Goal: Transaction & Acquisition: Purchase product/service

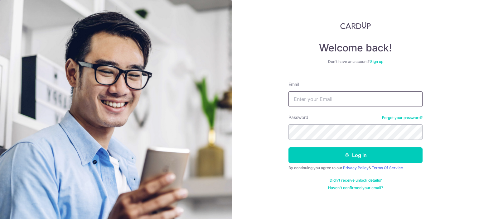
click at [367, 105] on input "Email" at bounding box center [356, 99] width 134 height 16
type input "[EMAIL_ADDRESS][DOMAIN_NAME]"
click at [289, 148] on button "Log in" at bounding box center [356, 156] width 134 height 16
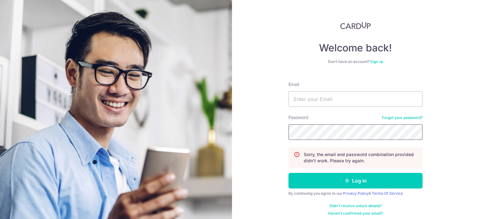
click at [289, 173] on button "Log in" at bounding box center [356, 181] width 134 height 16
click at [342, 91] on div "Email" at bounding box center [356, 94] width 134 height 26
click at [341, 101] on input "Email" at bounding box center [356, 99] width 134 height 16
type input "[EMAIL_ADDRESS][DOMAIN_NAME]"
click at [289, 173] on button "Log in" at bounding box center [356, 181] width 134 height 16
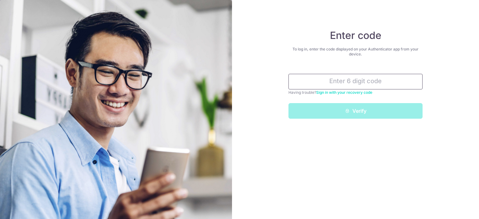
click at [388, 80] on input "text" at bounding box center [356, 82] width 134 height 16
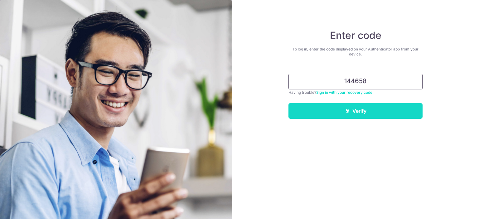
type input "144658"
click at [384, 110] on button "Verify" at bounding box center [356, 111] width 134 height 16
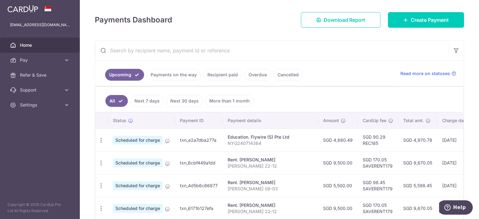
scroll to position [94, 0]
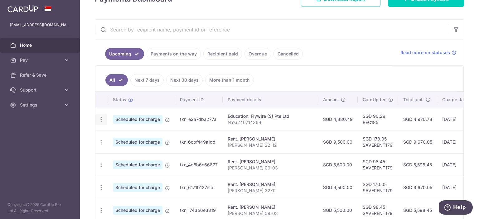
click at [101, 117] on icon "button" at bounding box center [101, 119] width 7 height 7
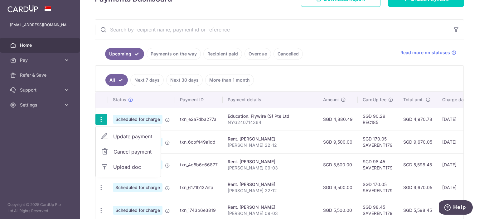
click at [115, 136] on span "Update payment" at bounding box center [134, 136] width 42 height 7
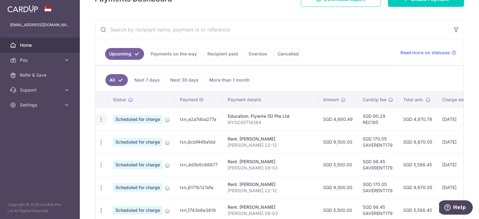
radio input "true"
type input "4,880.49"
type input "30/09/2025"
type input "NYG240714364"
type input "REC185"
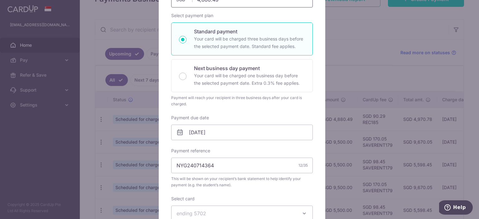
scroll to position [104, 0]
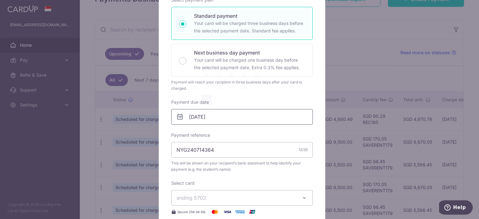
click at [226, 116] on input "[DATE]" at bounding box center [242, 117] width 142 height 16
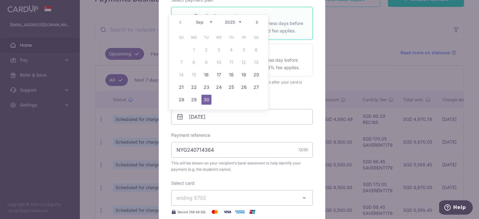
click at [210, 22] on select "Sep Oct Nov Dec" at bounding box center [204, 22] width 17 height 5
click at [244, 100] on link "31" at bounding box center [244, 100] width 10 height 10
type input "31/10/2025"
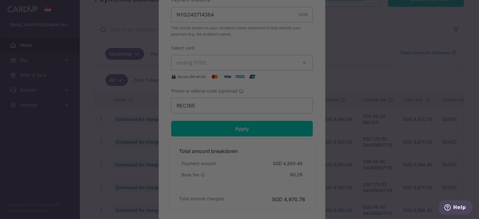
scroll to position [260, 0]
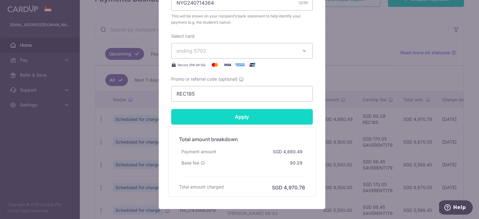
click at [259, 120] on input "Apply" at bounding box center [242, 117] width 142 height 16
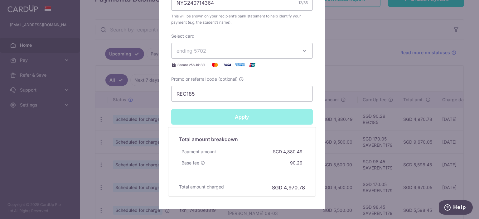
type input "Successfully Applied"
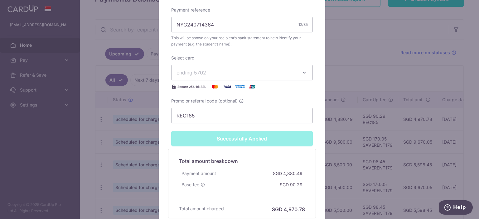
scroll to position [282, 0]
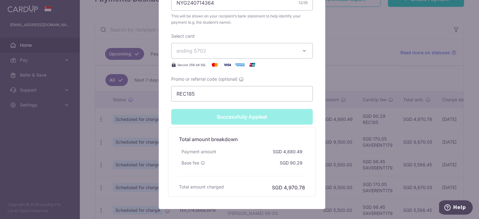
click at [348, 49] on div "Edit payment By clicking apply, you will make changes to all payments to Flywir…" at bounding box center [239, 109] width 479 height 219
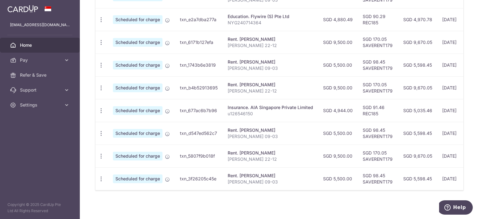
scroll to position [246, 0]
click at [101, 110] on icon "button" at bounding box center [101, 111] width 7 height 7
click at [131, 126] on span "Update payment" at bounding box center [134, 127] width 42 height 7
radio input "true"
type input "4,944.00"
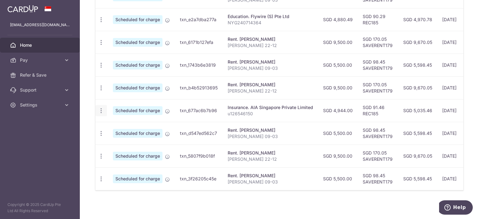
type input "[DATE]"
type input "u126546150"
type input "REC185"
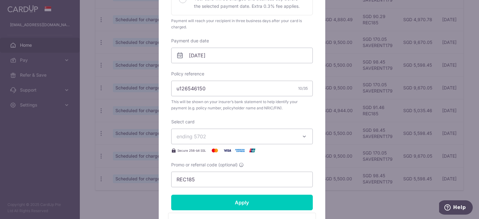
scroll to position [166, 0]
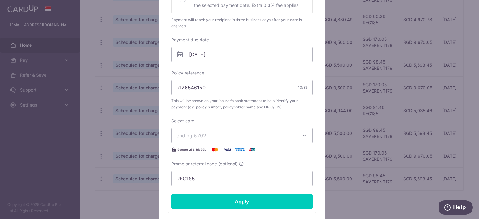
click at [232, 33] on div "Enter payment amount 4,944.00 4944.00 SGD To change the payment amount, please …" at bounding box center [242, 45] width 142 height 283
click at [349, 29] on div "Edit payment By clicking apply, you will make changes to all payments to AIA Si…" at bounding box center [239, 109] width 479 height 219
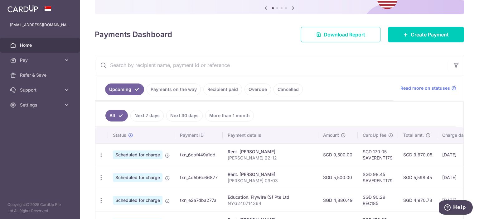
scroll to position [59, 0]
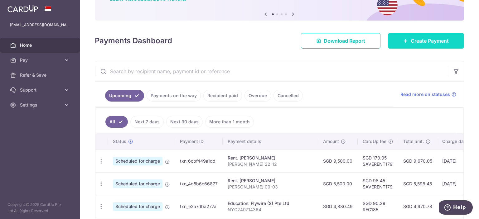
click at [418, 44] on span "Create Payment" at bounding box center [430, 40] width 38 height 7
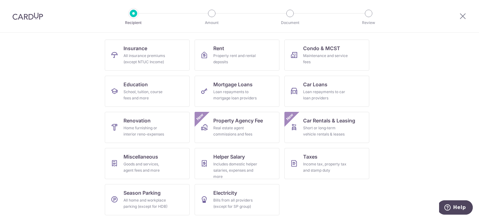
scroll to position [60, 0]
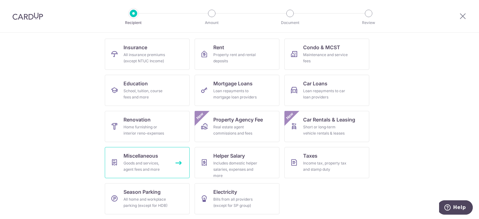
click at [147, 158] on span "Miscellaneous" at bounding box center [141, 155] width 35 height 7
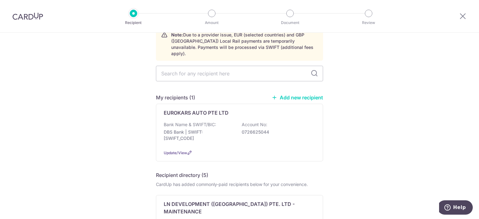
scroll to position [28, 0]
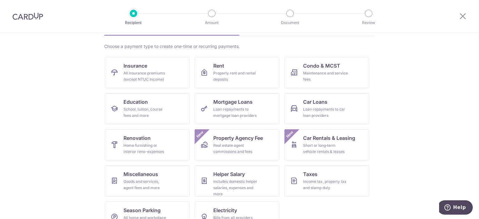
scroll to position [41, 0]
click at [329, 112] on div "Loan repayments to car loan providers" at bounding box center [325, 112] width 45 height 12
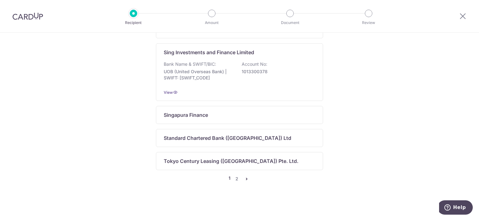
scroll to position [533, 0]
click at [234, 179] on link "2" at bounding box center [236, 178] width 7 height 7
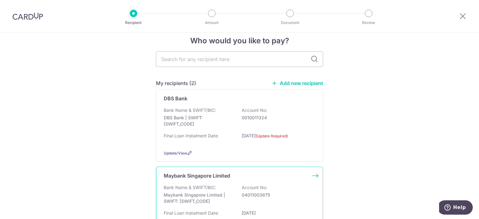
scroll to position [0, 0]
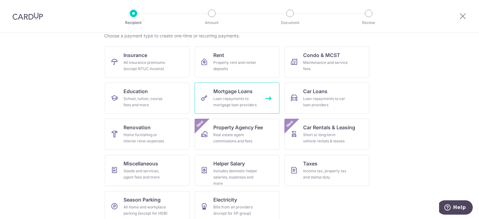
scroll to position [60, 0]
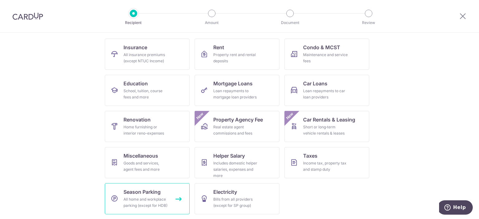
click at [148, 196] on link "Season Parking All home and workplace parking (except for HDB)" at bounding box center [147, 198] width 85 height 31
click at [173, 198] on link "Season Parking All home and workplace parking (except for HDB)" at bounding box center [147, 198] width 85 height 31
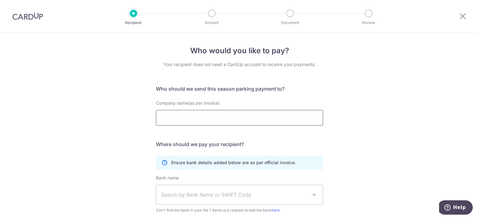
click at [250, 117] on input "Company name(as per invoice)" at bounding box center [239, 118] width 167 height 16
click at [254, 115] on input "Company name(as per invoice)" at bounding box center [239, 118] width 167 height 16
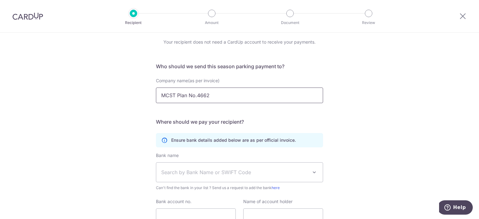
scroll to position [31, 0]
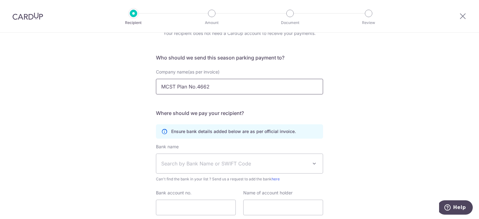
type input "MCST Plan No.4662"
click at [202, 168] on span "Search by Bank Name or SWIFT Code" at bounding box center [239, 163] width 167 height 19
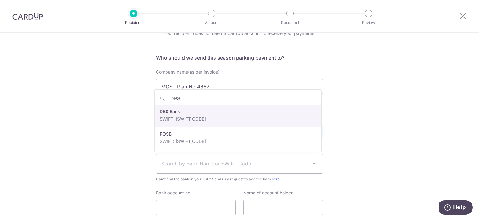
type input "DBS"
select select "6"
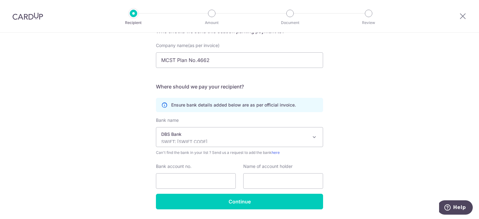
scroll to position [62, 0]
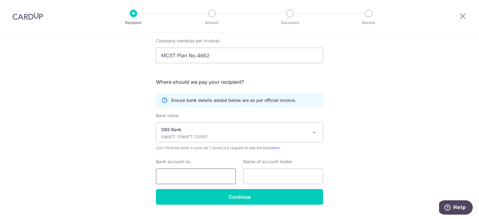
click at [201, 179] on input "Bank account no." at bounding box center [196, 177] width 80 height 16
type input "0039577621"
click at [255, 177] on input "text" at bounding box center [283, 177] width 80 height 16
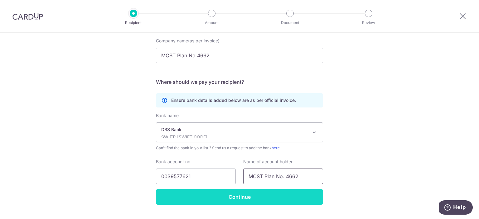
type input "MCST Plan No. 4662"
click at [253, 194] on input "Continue" at bounding box center [239, 197] width 167 height 16
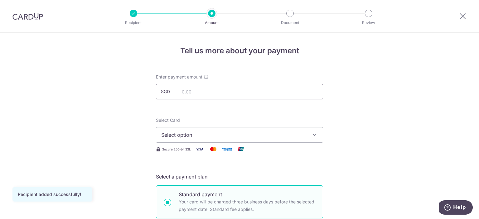
click at [242, 89] on input "text" at bounding box center [239, 92] width 167 height 16
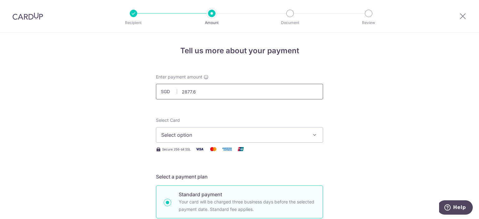
click at [242, 89] on input "2877.6" at bounding box center [239, 92] width 167 height 16
type input "2,877.60"
click at [233, 133] on span "Select option" at bounding box center [233, 134] width 145 height 7
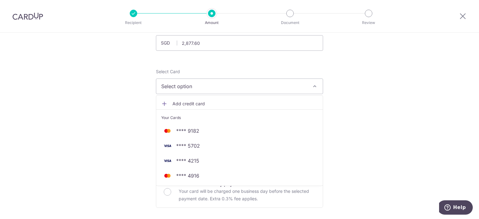
scroll to position [52, 0]
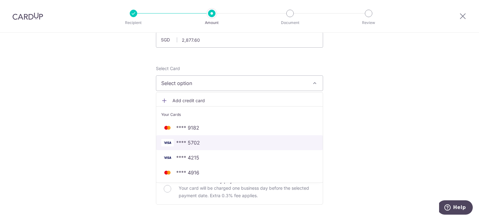
click at [260, 139] on span "**** 5702" at bounding box center [239, 142] width 157 height 7
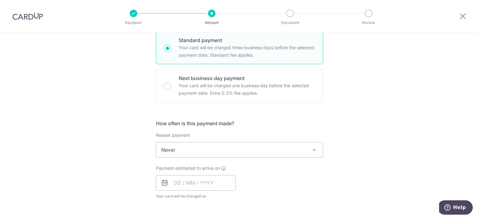
scroll to position [156, 0]
click at [296, 147] on span "Never" at bounding box center [239, 148] width 167 height 15
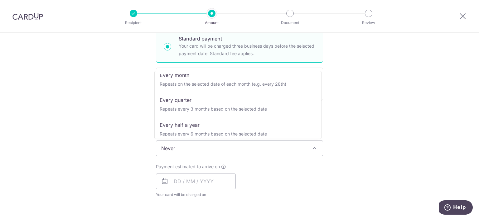
scroll to position [62, 0]
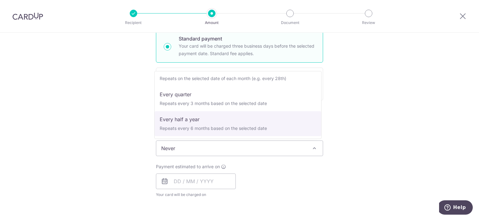
select select "5"
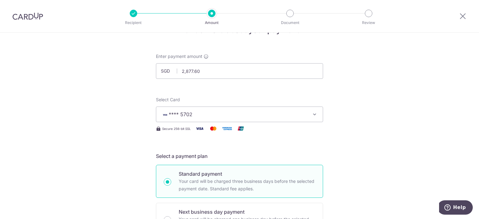
scroll to position [0, 0]
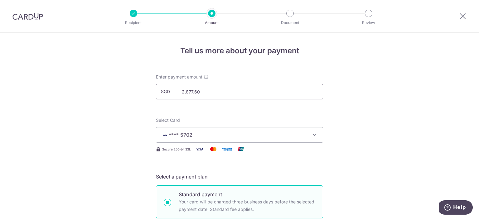
click at [240, 93] on input "2,877.60" at bounding box center [239, 92] width 167 height 16
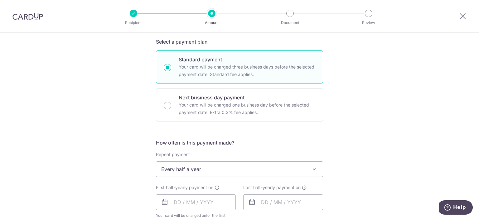
scroll to position [166, 0]
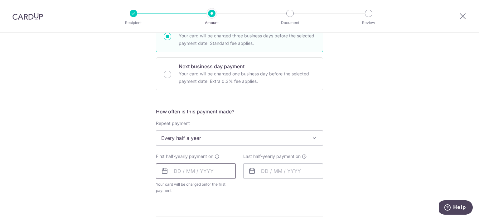
click at [211, 175] on input "text" at bounding box center [196, 171] width 80 height 16
type input "2,877.60"
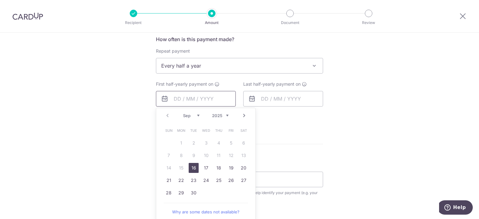
scroll to position [239, 0]
click at [194, 191] on link "30" at bounding box center [194, 193] width 10 height 10
type input "[DATE]"
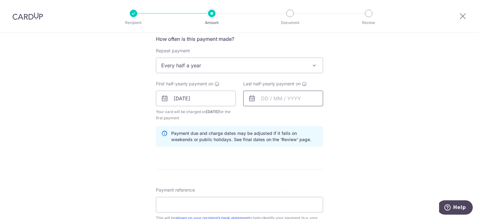
click at [285, 97] on input "text" at bounding box center [283, 99] width 80 height 16
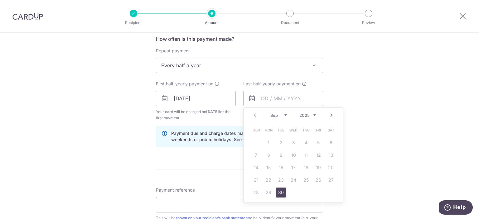
click at [312, 114] on select "2025 2026 2027 2028 2029 2030 2031 2032 2033 2034 2035" at bounding box center [307, 115] width 17 height 5
click at [284, 114] on select "Jan Feb Mar Apr May Jun Jul Aug Sep Oct Nov Dec" at bounding box center [278, 115] width 17 height 5
click at [304, 190] on link "30" at bounding box center [306, 193] width 10 height 10
type input "30/04/2026"
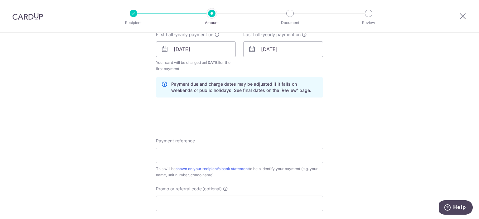
scroll to position [291, 0]
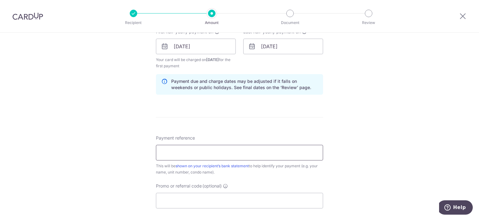
click at [245, 157] on input "Payment reference" at bounding box center [239, 153] width 167 height 16
type input "SKM750U"
click at [235, 199] on input "Promo or referral code (optional)" at bounding box center [239, 201] width 167 height 16
type input "4"
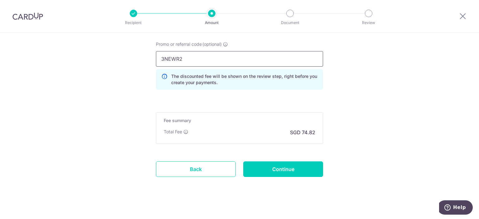
scroll to position [437, 0]
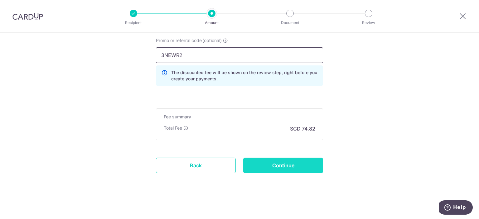
type input "3NEWR2"
click at [276, 166] on input "Continue" at bounding box center [283, 166] width 80 height 16
type input "Create Schedule"
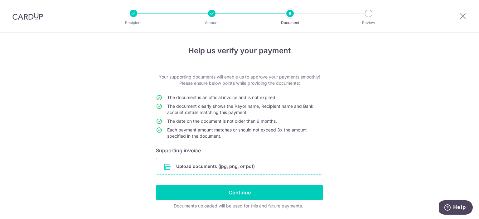
click at [275, 168] on input "file" at bounding box center [239, 166] width 167 height 16
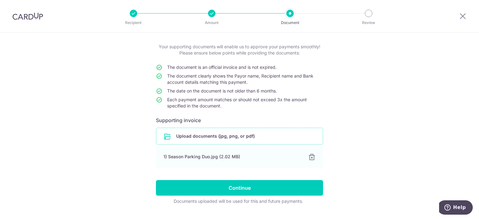
scroll to position [45, 0]
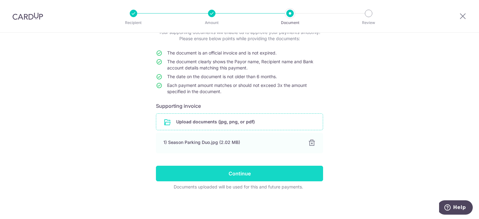
click at [297, 173] on input "Continue" at bounding box center [239, 174] width 167 height 16
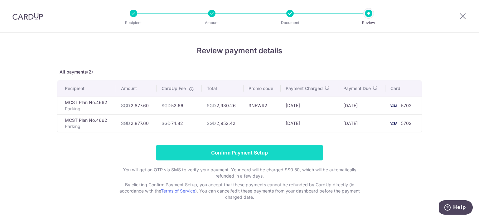
click at [272, 149] on input "Confirm Payment Setup" at bounding box center [239, 153] width 167 height 16
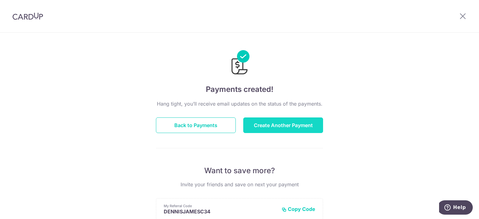
click at [288, 128] on button "Create Another Payment" at bounding box center [283, 126] width 80 height 16
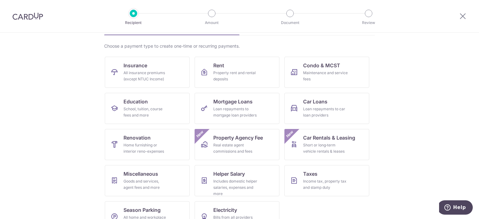
scroll to position [60, 0]
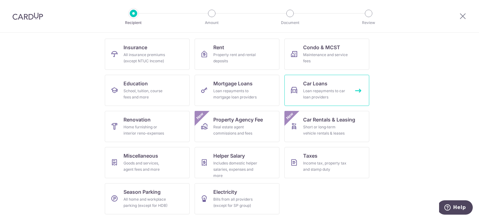
click at [300, 93] on link "Car Loans Loan repayments to car loan providers" at bounding box center [327, 90] width 85 height 31
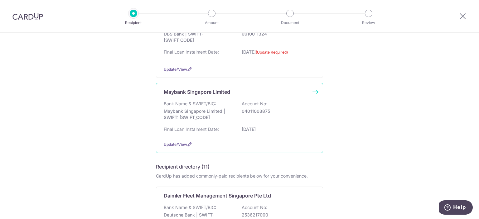
scroll to position [83, 0]
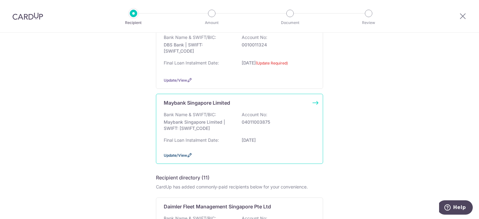
click at [175, 156] on span "Update/View" at bounding box center [175, 155] width 23 height 5
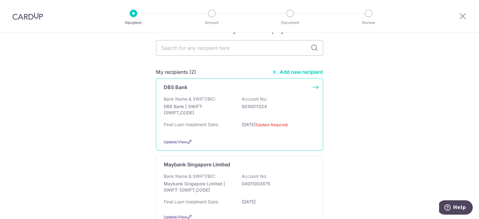
scroll to position [21, 0]
click at [304, 73] on link "Add new recipient" at bounding box center [297, 73] width 51 height 6
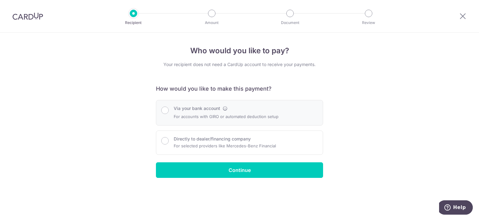
click at [254, 122] on div "Via your bank account For accounts with GIRO or automated deduction setup" at bounding box center [239, 113] width 167 height 26
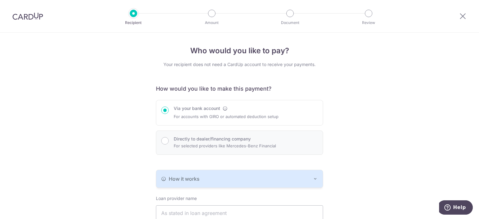
click at [200, 147] on p "For selected providers like Mercedes-Benz Financial" at bounding box center [225, 145] width 102 height 7
radio input "false"
radio input "true"
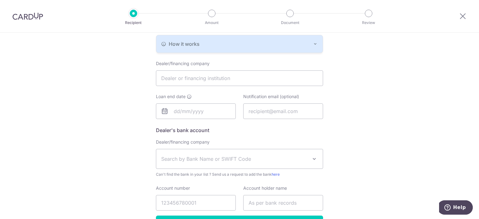
scroll to position [176, 0]
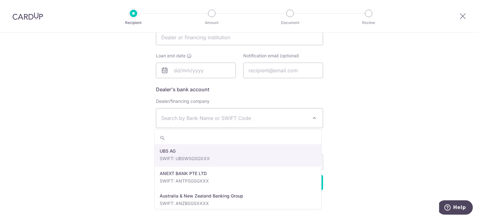
click at [309, 121] on span "Search by Bank Name or SWIFT Code" at bounding box center [239, 118] width 167 height 20
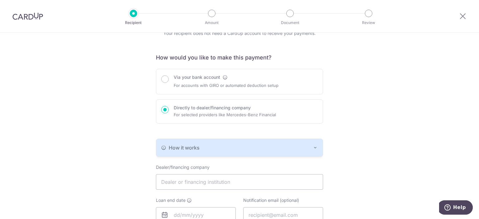
scroll to position [30, 0]
click at [232, 187] on input "text" at bounding box center [239, 183] width 167 height 16
click at [372, 151] on div "Who would you like to pay? Your recipient does not need a CardUp account to rec…" at bounding box center [239, 183] width 479 height 363
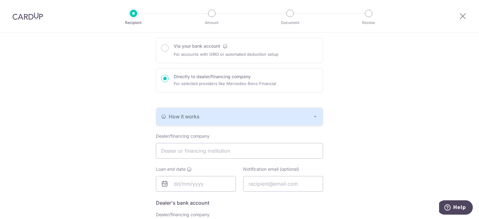
scroll to position [73, 0]
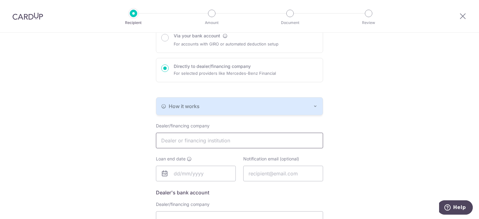
click at [244, 142] on input "text" at bounding box center [239, 141] width 167 height 16
click at [261, 142] on input "text" at bounding box center [239, 141] width 167 height 16
type input "MayBank Singapore Limited"
click at [178, 174] on input "text" at bounding box center [196, 174] width 80 height 16
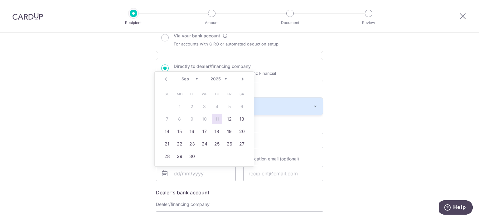
click at [226, 79] on select "2025 2026 2027 2028 2029 2030 2031 2032 2033 2034 2035" at bounding box center [219, 78] width 17 height 5
click at [197, 80] on select "Jan Feb Mar Apr May Jun [DATE] Aug Sep Oct Nov Dec" at bounding box center [190, 78] width 17 height 5
click at [202, 132] on link "14" at bounding box center [205, 132] width 10 height 10
type input "[DATE]"
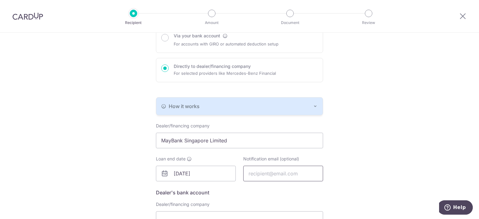
click at [286, 178] on input "text" at bounding box center [283, 174] width 80 height 16
click at [392, 156] on div "Who would you like to pay? Your recipient does not need a CardUp account to rec…" at bounding box center [239, 141] width 479 height 363
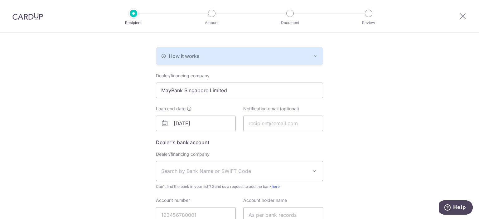
scroll to position [135, 0]
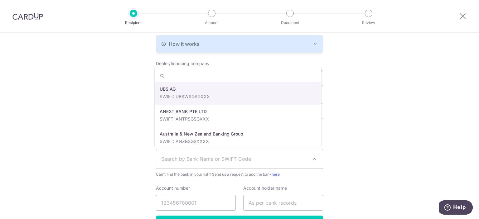
click at [240, 160] on span "Search by Bank Name or SWIFT Code" at bounding box center [234, 158] width 147 height 7
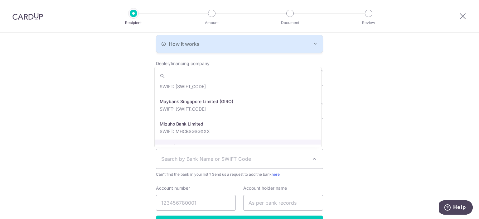
scroll to position [946, 0]
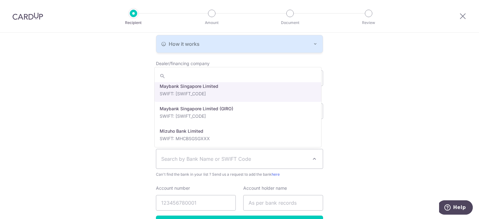
drag, startPoint x: 230, startPoint y: 114, endPoint x: 231, endPoint y: 95, distance: 19.1
select select "10"
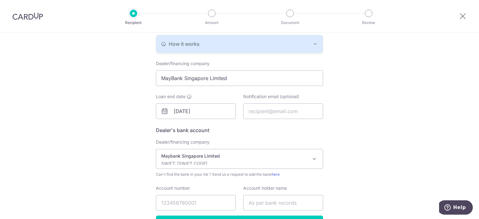
click at [231, 95] on div "Loan end date 14/01/2026" at bounding box center [196, 107] width 80 height 26
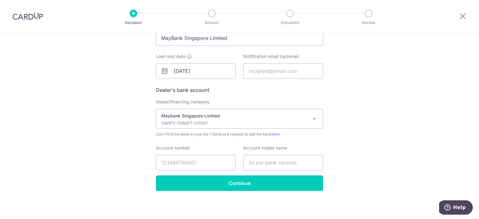
scroll to position [176, 0]
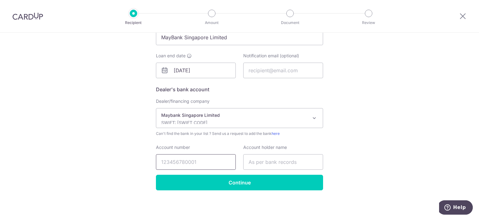
click at [188, 162] on input "Account number" at bounding box center [196, 162] width 80 height 16
type input "44337707914"
click at [265, 161] on input "text" at bounding box center [283, 162] width 80 height 16
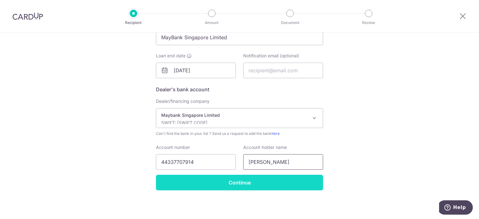
type input "Dennis James Chiw"
click at [257, 180] on input "Continue" at bounding box center [239, 183] width 167 height 16
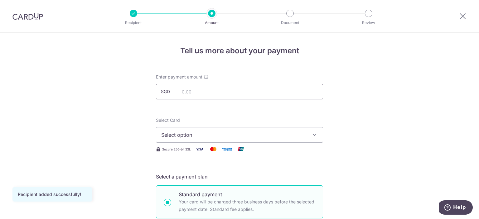
click at [242, 91] on input "text" at bounding box center [239, 92] width 167 height 16
type input "1,890.00"
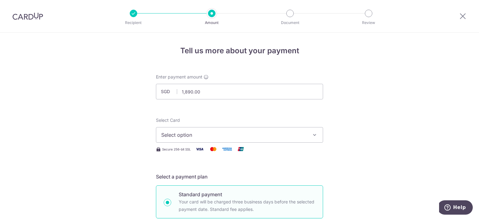
click at [236, 137] on span "Select option" at bounding box center [233, 134] width 145 height 7
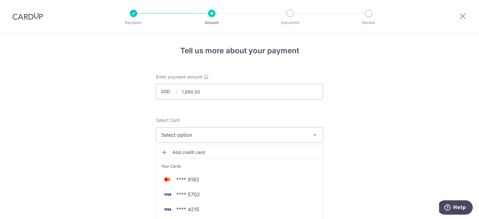
click at [183, 194] on span "**** 5702" at bounding box center [188, 194] width 24 height 7
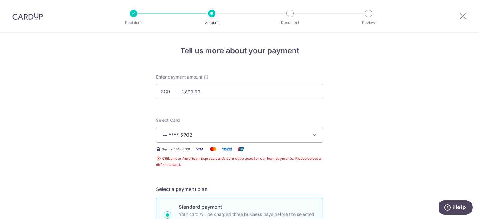
click at [312, 134] on icon "button" at bounding box center [315, 135] width 6 height 6
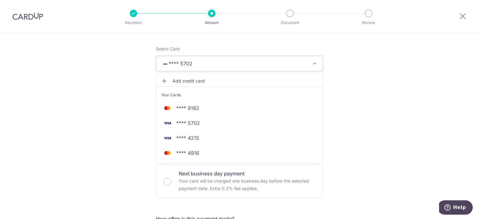
scroll to position [73, 0]
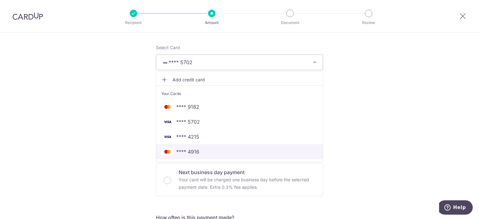
click at [185, 154] on span "**** 4916" at bounding box center [187, 151] width 23 height 7
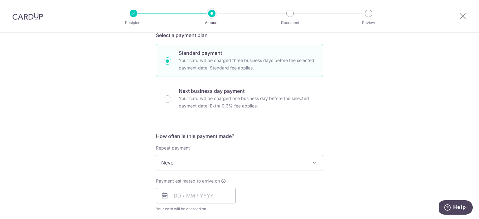
scroll to position [145, 0]
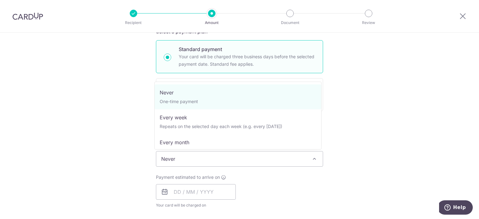
click at [275, 157] on span "Never" at bounding box center [239, 159] width 167 height 15
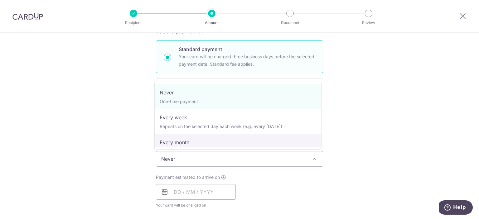
select select "3"
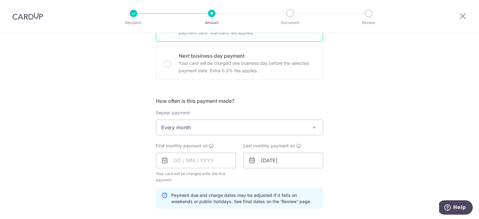
scroll to position [187, 0]
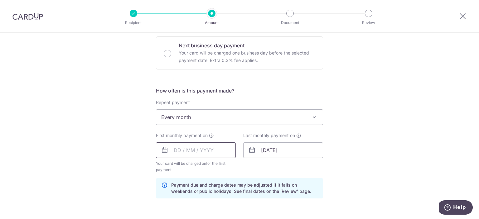
click at [200, 150] on input "text" at bounding box center [196, 151] width 80 height 16
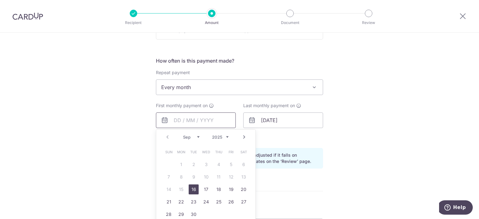
scroll to position [218, 0]
click at [190, 188] on link "16" at bounding box center [194, 188] width 10 height 10
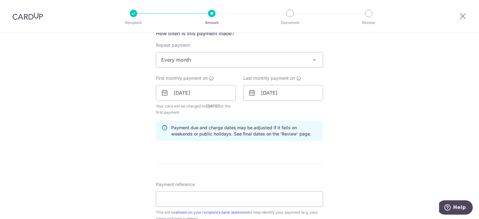
scroll to position [250, 0]
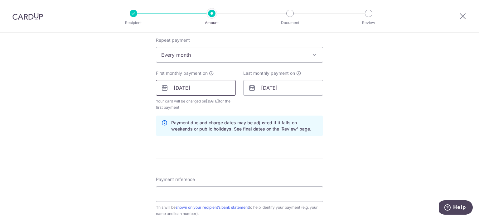
click at [176, 86] on input "16/09/2025" at bounding box center [196, 88] width 80 height 16
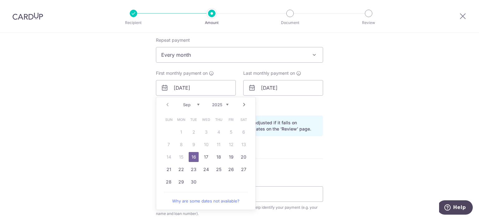
click at [273, 110] on div "Last monthly payment on 14/01/2026" at bounding box center [283, 90] width 87 height 41
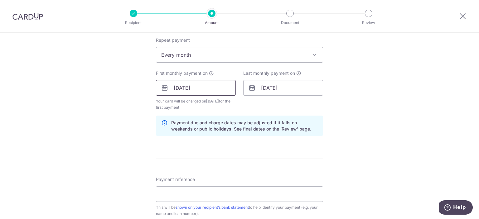
click at [174, 86] on input "16/09/2025" at bounding box center [196, 88] width 80 height 16
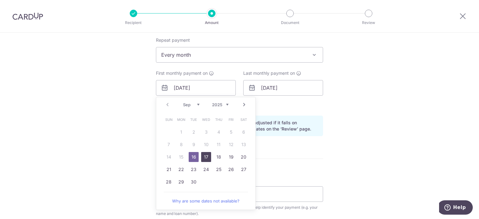
click at [202, 158] on link "17" at bounding box center [206, 157] width 10 height 10
type input "17/09/2025"
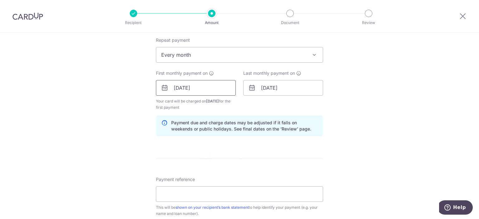
click at [174, 87] on input "17/09/2025" at bounding box center [196, 88] width 80 height 16
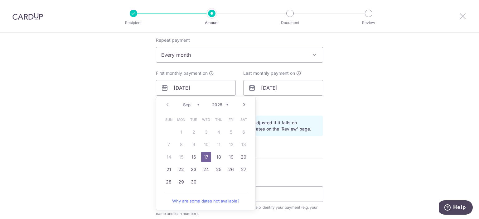
click at [463, 16] on icon at bounding box center [462, 16] width 7 height 8
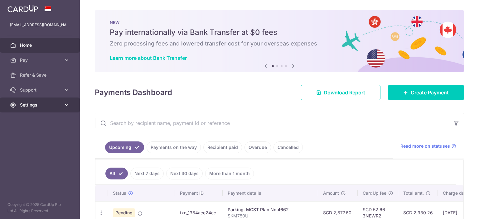
click at [37, 108] on link "Settings" at bounding box center [40, 105] width 80 height 15
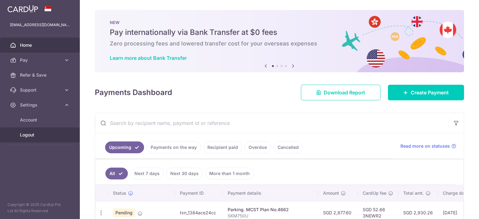
click at [31, 134] on span "Logout" at bounding box center [40, 135] width 41 height 6
